Goal: Transaction & Acquisition: Book appointment/travel/reservation

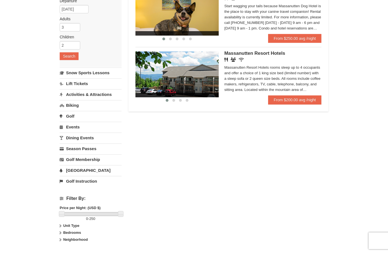
scroll to position [83, 0]
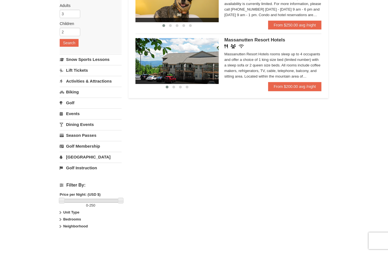
click at [61, 213] on icon at bounding box center [60, 212] width 4 height 4
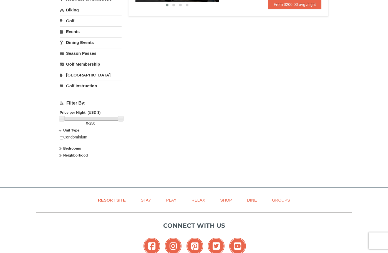
scroll to position [167, 0]
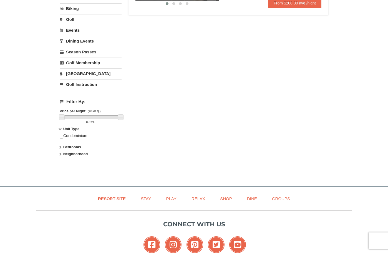
click at [60, 148] on icon at bounding box center [60, 147] width 4 height 4
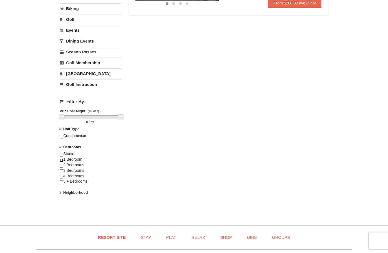
click at [61, 161] on input "checkbox" at bounding box center [62, 160] width 4 height 4
checkbox input "true"
click at [61, 164] on input "checkbox" at bounding box center [62, 166] width 4 height 4
checkbox input "true"
click at [126, 163] on div "Lodging Arrival Please format dates MM/DD/YYYY Please format dates MM/DD/YYYY 1…" at bounding box center [194, 38] width 269 height 335
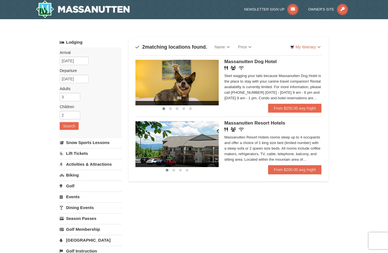
scroll to position [0, 0]
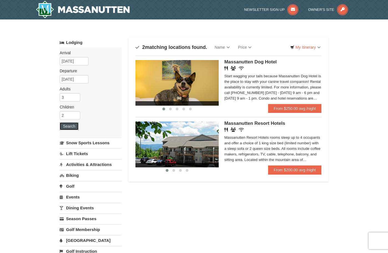
click at [70, 128] on button "Search" at bounding box center [69, 126] width 19 height 8
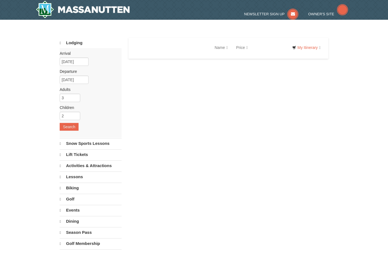
select select "9"
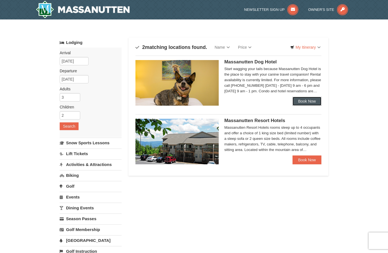
click at [304, 101] on link "Book Now" at bounding box center [307, 101] width 29 height 9
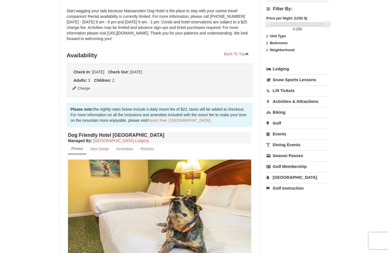
scroll to position [83, 0]
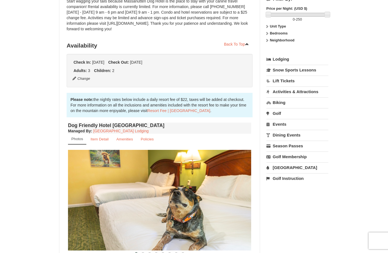
click at [13, 39] on div "× <<Back to results Massanutten Dog Hotel Book from $250.00! 1822 Resort Drive,…" at bounding box center [194, 177] width 388 height 483
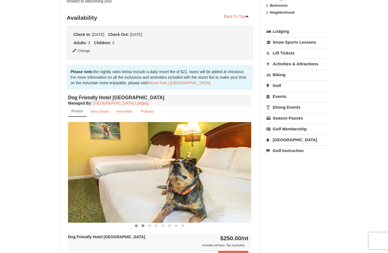
click at [142, 226] on span at bounding box center [143, 225] width 3 height 3
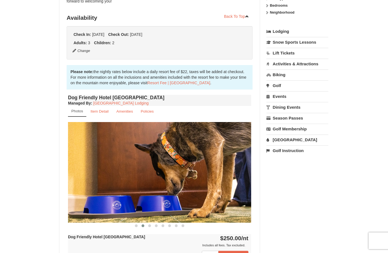
click at [225, 183] on img at bounding box center [159, 172] width 183 height 100
click at [230, 180] on img at bounding box center [159, 172] width 183 height 100
click at [150, 224] on span at bounding box center [149, 225] width 3 height 3
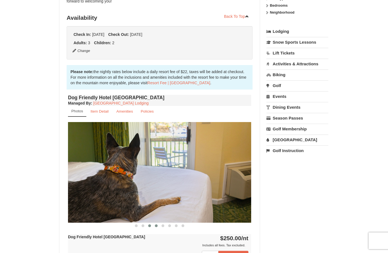
click at [157, 224] on button at bounding box center [156, 226] width 7 height 6
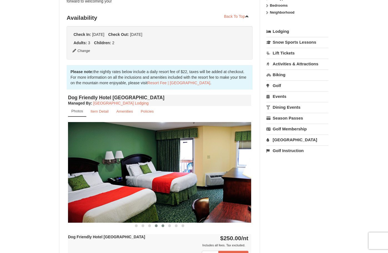
click at [162, 225] on span at bounding box center [163, 225] width 3 height 3
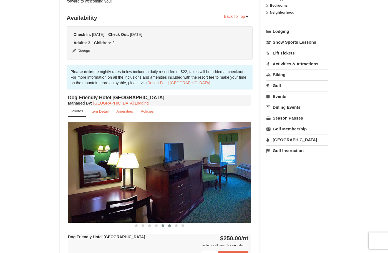
click at [170, 225] on span at bounding box center [169, 225] width 3 height 3
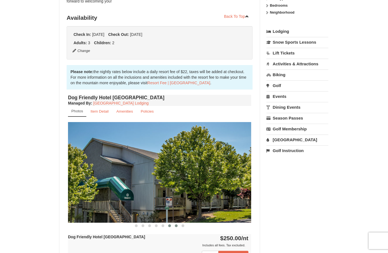
click at [176, 225] on span at bounding box center [176, 225] width 3 height 3
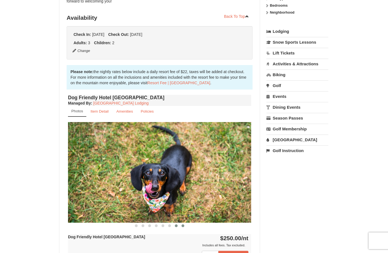
click at [182, 225] on span at bounding box center [183, 225] width 3 height 3
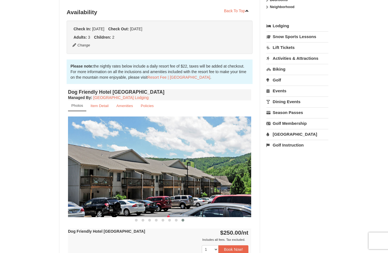
scroll to position [167, 0]
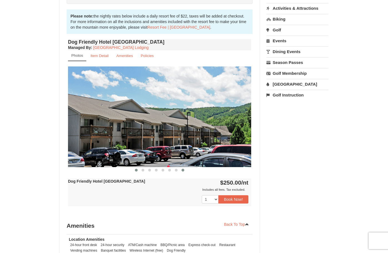
click at [136, 170] on span at bounding box center [136, 170] width 3 height 3
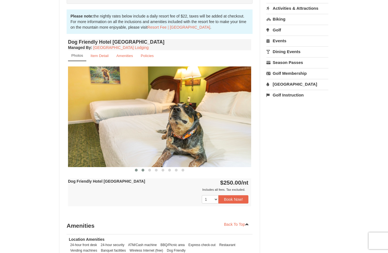
click at [144, 170] on span at bounding box center [143, 170] width 3 height 3
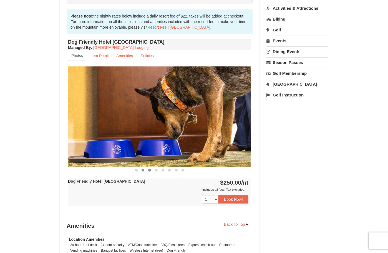
click at [150, 171] on span at bounding box center [149, 170] width 3 height 3
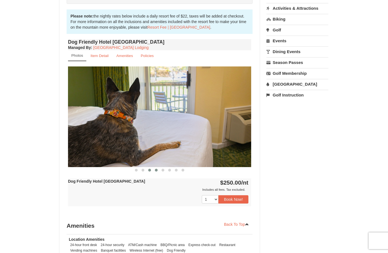
click at [156, 169] on span at bounding box center [156, 170] width 3 height 3
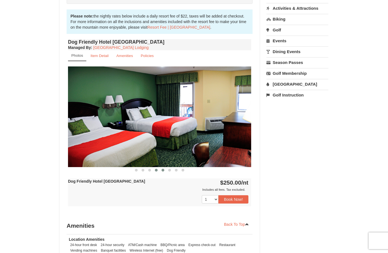
click at [162, 170] on span at bounding box center [163, 170] width 3 height 3
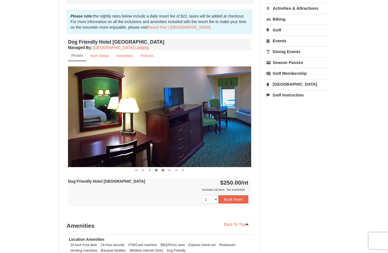
click at [156, 170] on span at bounding box center [156, 170] width 3 height 3
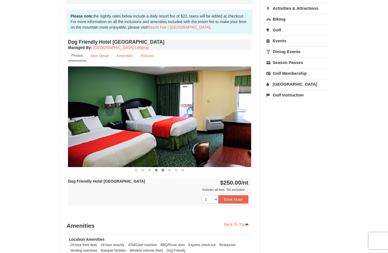
click at [163, 170] on span at bounding box center [163, 170] width 3 height 3
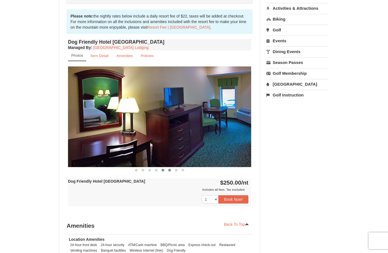
click at [169, 170] on span at bounding box center [169, 170] width 3 height 3
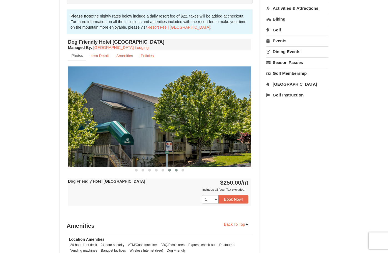
click at [175, 170] on span at bounding box center [176, 170] width 3 height 3
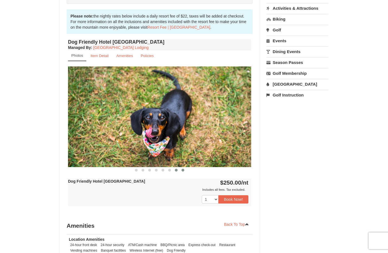
click at [182, 170] on span at bounding box center [183, 170] width 3 height 3
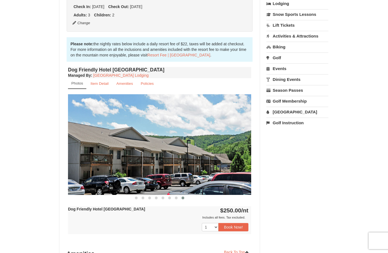
scroll to position [111, 0]
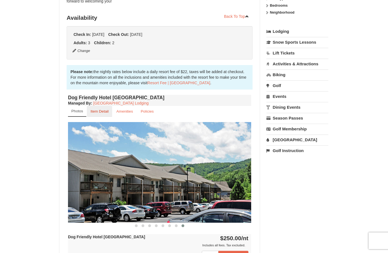
click at [94, 112] on small "Item Detail" at bounding box center [100, 111] width 18 height 4
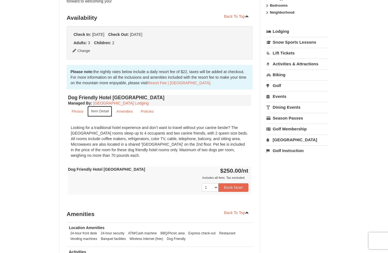
scroll to position [83, 0]
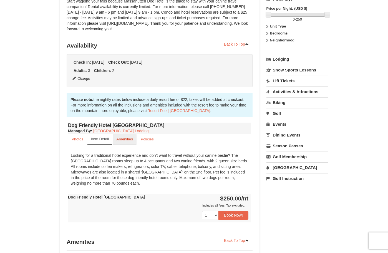
click at [121, 140] on small "Amenities" at bounding box center [124, 139] width 17 height 4
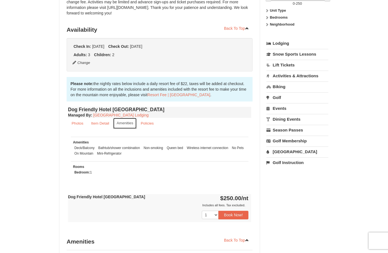
scroll to position [0, 0]
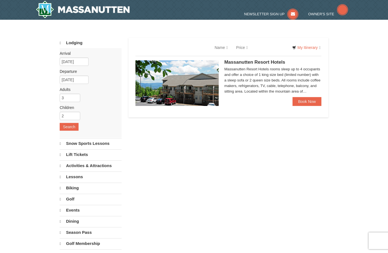
select select "9"
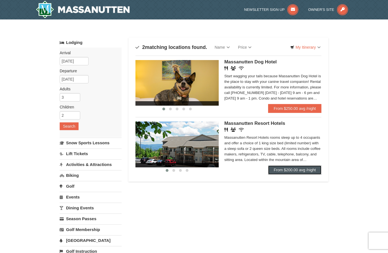
click at [283, 169] on link "From $200.00 avg /night" at bounding box center [294, 169] width 53 height 9
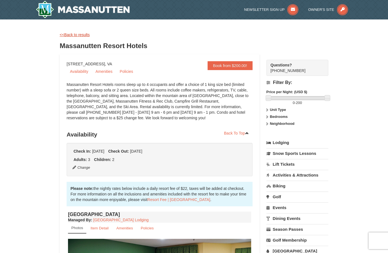
click at [65, 34] on link "<<Back to results" at bounding box center [75, 34] width 30 height 4
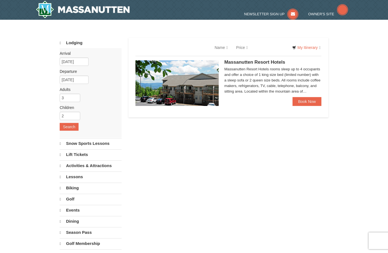
select select "9"
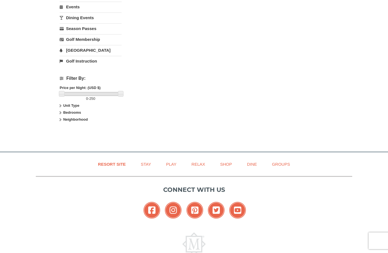
scroll to position [194, 0]
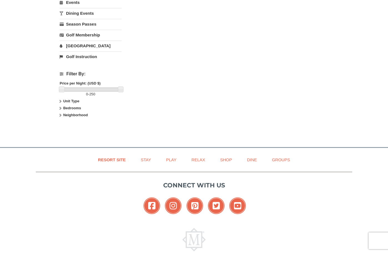
click at [62, 102] on icon at bounding box center [60, 101] width 4 height 4
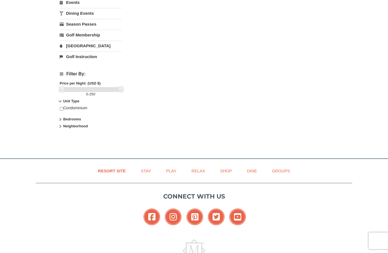
click at [60, 118] on icon at bounding box center [60, 119] width 4 height 4
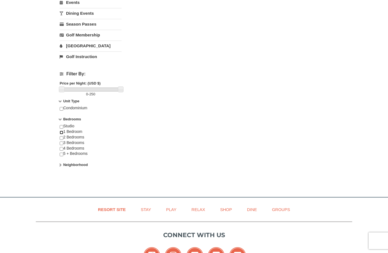
click at [60, 132] on input "checkbox" at bounding box center [62, 133] width 4 height 4
checkbox input "true"
click at [62, 138] on input "checkbox" at bounding box center [62, 138] width 4 height 4
checkbox input "true"
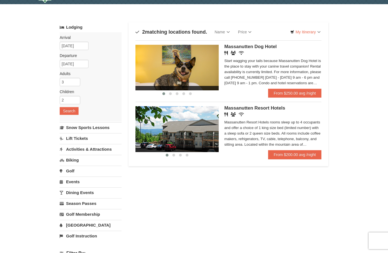
scroll to position [0, 0]
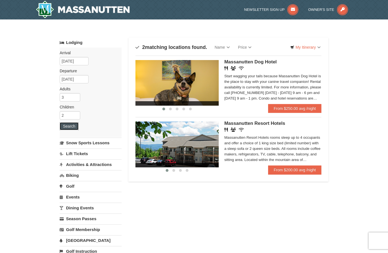
click at [70, 127] on button "Search" at bounding box center [69, 126] width 19 height 8
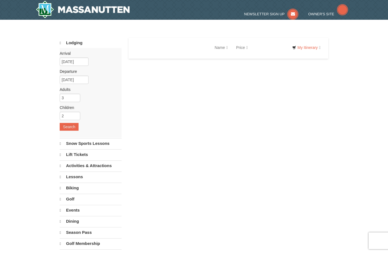
select select "9"
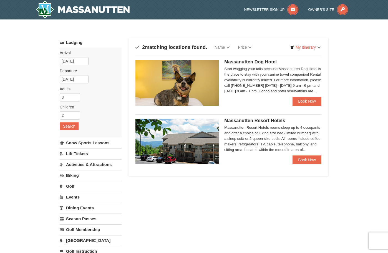
click at [41, 152] on div "× Categories Map List Filter My Itinerary Questions? 1-540-289-9441 Lodging Arr…" at bounding box center [194, 177] width 388 height 316
click at [225, 212] on div "Lodging Arrival Please format dates MM/DD/YYYY Please format dates MM/DD/YYYY 1…" at bounding box center [194, 180] width 269 height 286
click at [31, 137] on div "× Categories Map List Filter My Itinerary Questions? 1-540-289-9441 Lodging Arr…" at bounding box center [194, 177] width 388 height 316
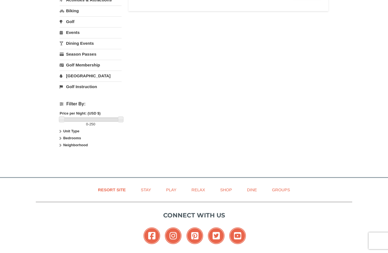
scroll to position [167, 0]
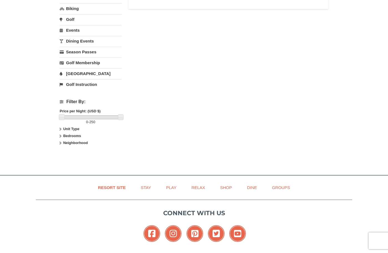
click at [61, 134] on label "Bedrooms" at bounding box center [91, 136] width 62 height 6
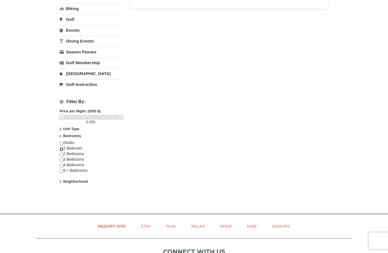
click at [62, 148] on input "checkbox" at bounding box center [62, 149] width 4 height 4
checkbox input "true"
click at [62, 154] on input "checkbox" at bounding box center [62, 155] width 4 height 4
checkbox input "true"
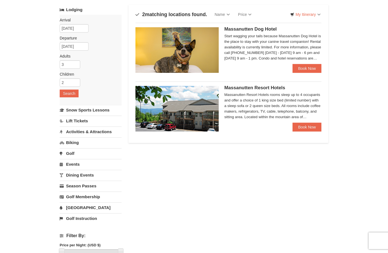
scroll to position [0, 0]
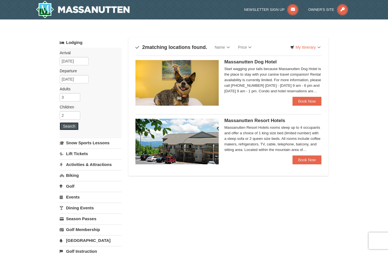
click at [71, 124] on button "Search" at bounding box center [69, 126] width 19 height 8
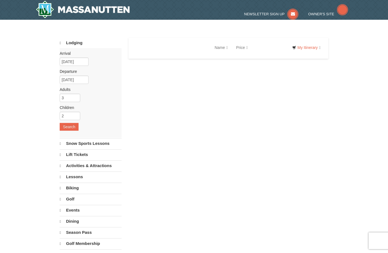
select select "9"
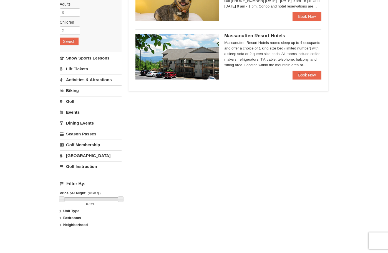
scroll to position [111, 0]
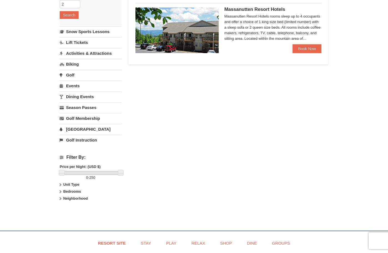
click at [61, 191] on icon at bounding box center [60, 191] width 4 height 4
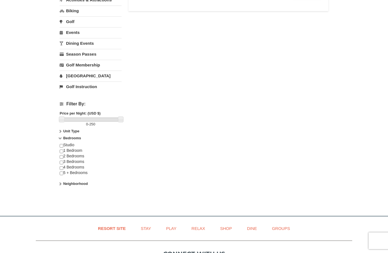
scroll to position [167, 0]
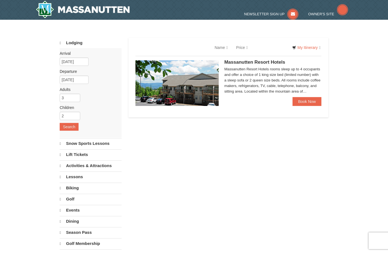
select select "9"
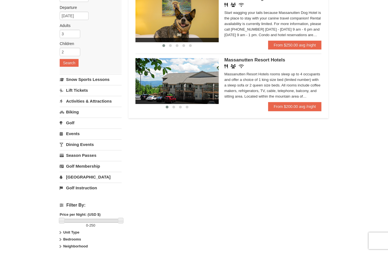
scroll to position [139, 0]
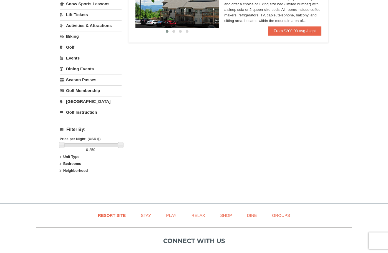
click at [60, 163] on icon at bounding box center [60, 164] width 4 height 4
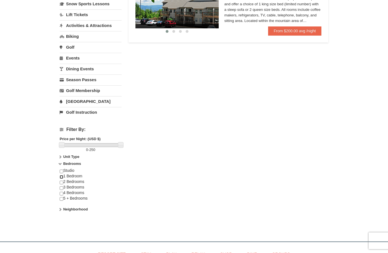
click at [62, 177] on input "checkbox" at bounding box center [62, 177] width 4 height 4
checkbox input "true"
click at [62, 182] on input "checkbox" at bounding box center [62, 182] width 4 height 4
checkbox input "true"
drag, startPoint x: 121, startPoint y: 146, endPoint x: 127, endPoint y: 146, distance: 6.1
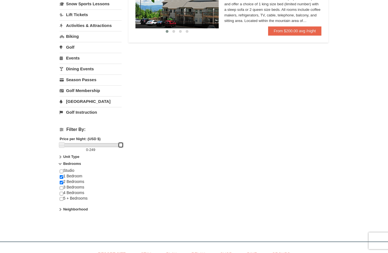
click at [127, 146] on div "Lodging Arrival Please format dates MM/DD/YYYY Please format dates MM/DD/YYYY […" at bounding box center [194, 61] width 269 height 324
click at [124, 145] on div "Lodging Arrival Please format dates MM/DD/YYYY Please format dates MM/DD/YYYY 1…" at bounding box center [194, 61] width 269 height 324
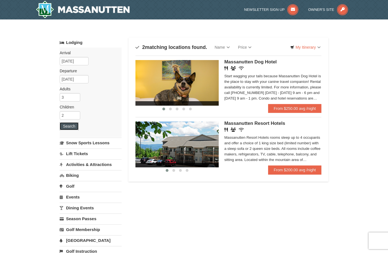
click at [69, 125] on button "Search" at bounding box center [69, 126] width 19 height 8
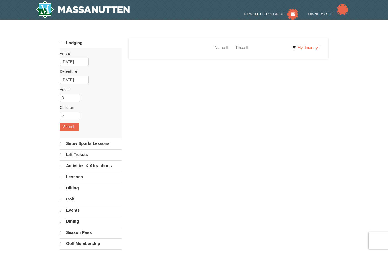
select select "9"
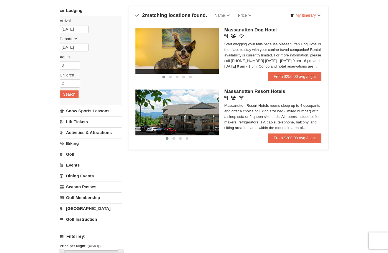
scroll to position [139, 0]
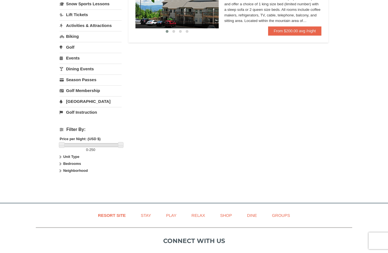
click at [61, 156] on icon at bounding box center [60, 157] width 4 height 4
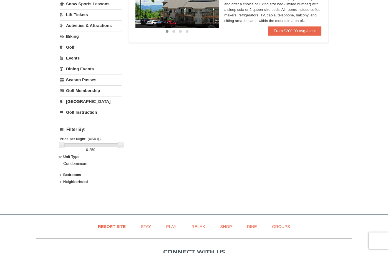
click at [61, 155] on icon at bounding box center [60, 157] width 4 height 4
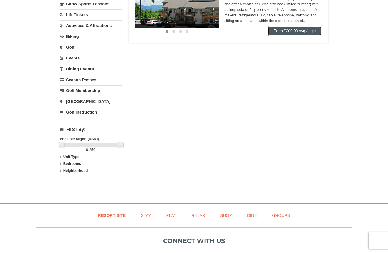
click at [286, 33] on link "From $200.00 avg /night" at bounding box center [294, 30] width 53 height 9
